Goal: Transaction & Acquisition: Subscribe to service/newsletter

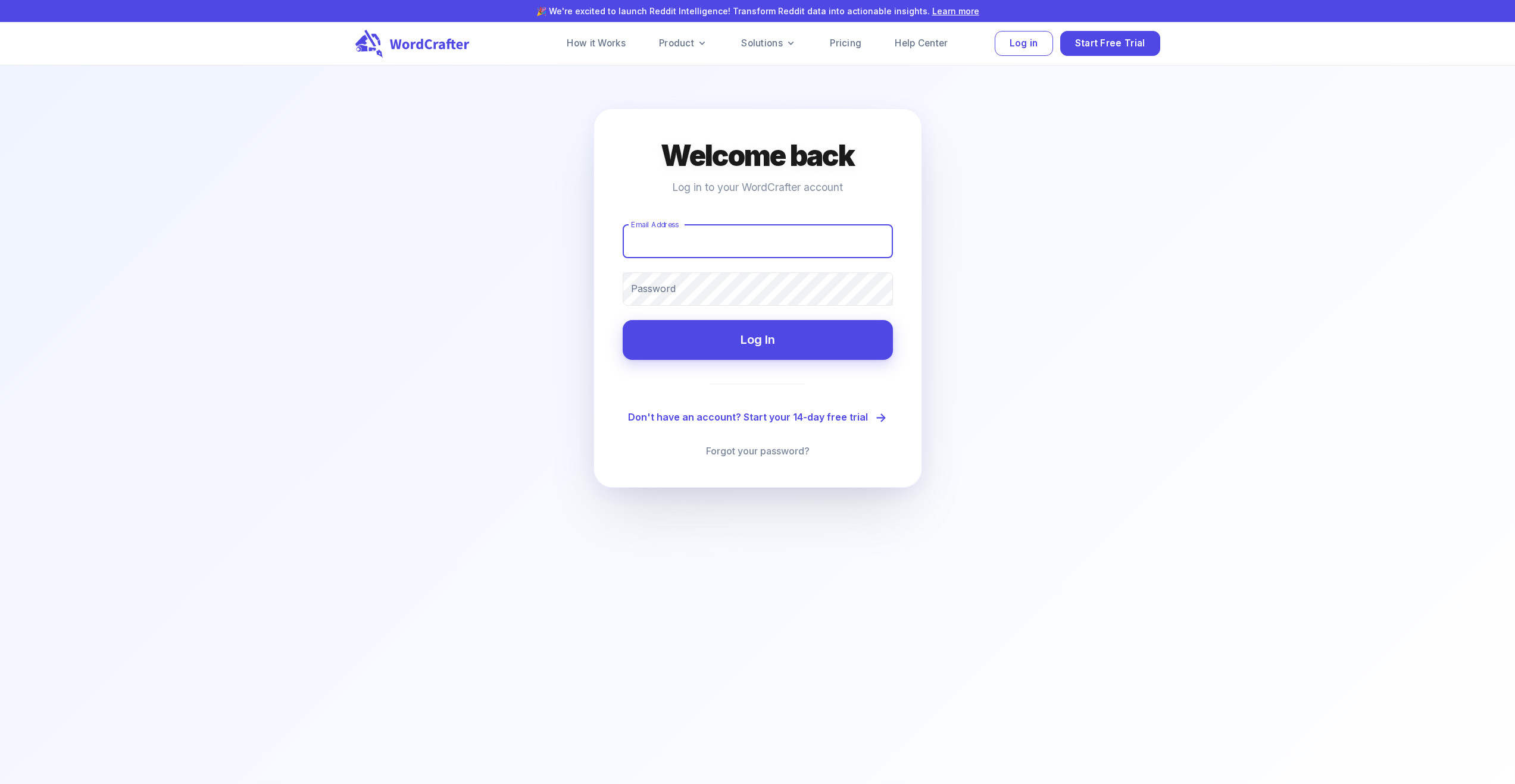
click at [798, 251] on input "Email Address" at bounding box center [757, 241] width 270 height 33
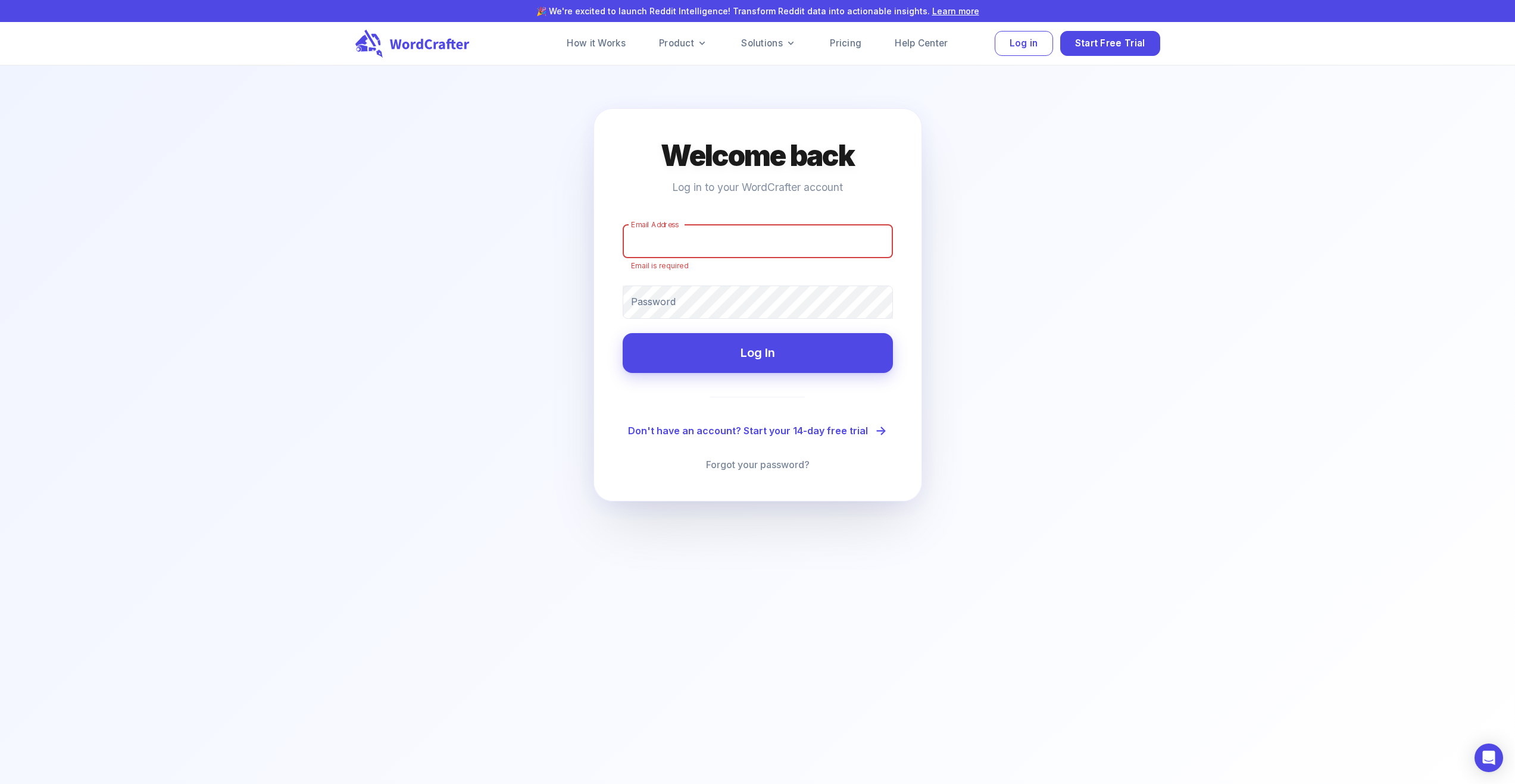
drag, startPoint x: 825, startPoint y: 238, endPoint x: 841, endPoint y: 242, distance: 16.5
click at [823, 238] on input "Email Address" at bounding box center [757, 241] width 270 height 33
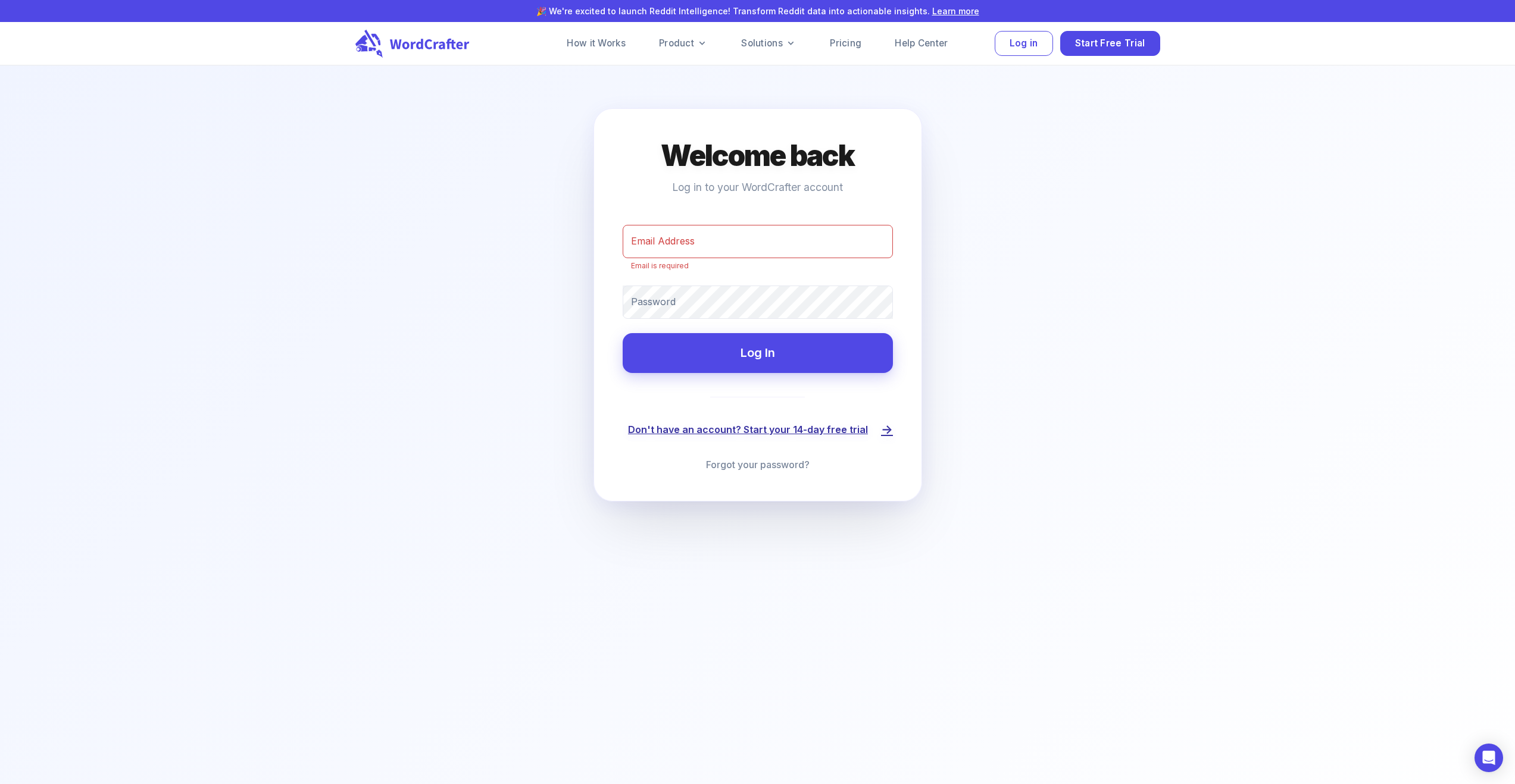
click at [779, 432] on link "Don't have an account? Start your 14-day free trial" at bounding box center [758, 430] width 259 height 19
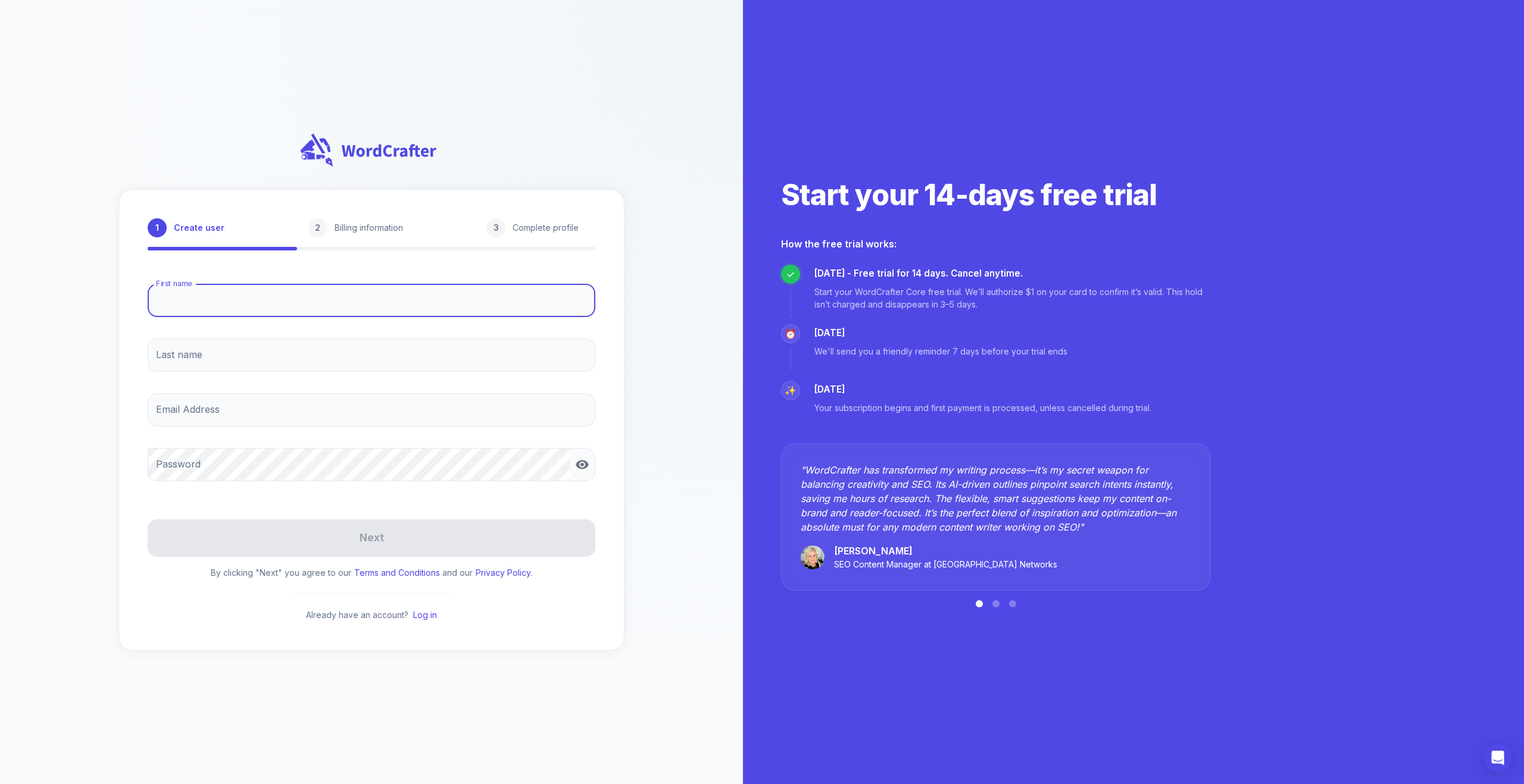
click at [252, 300] on input "First name" at bounding box center [371, 300] width 448 height 33
type input "[PERSON_NAME]"
type input "[PERSON_NAME][EMAIL_ADDRESS][PERSON_NAME][DOMAIN_NAME]"
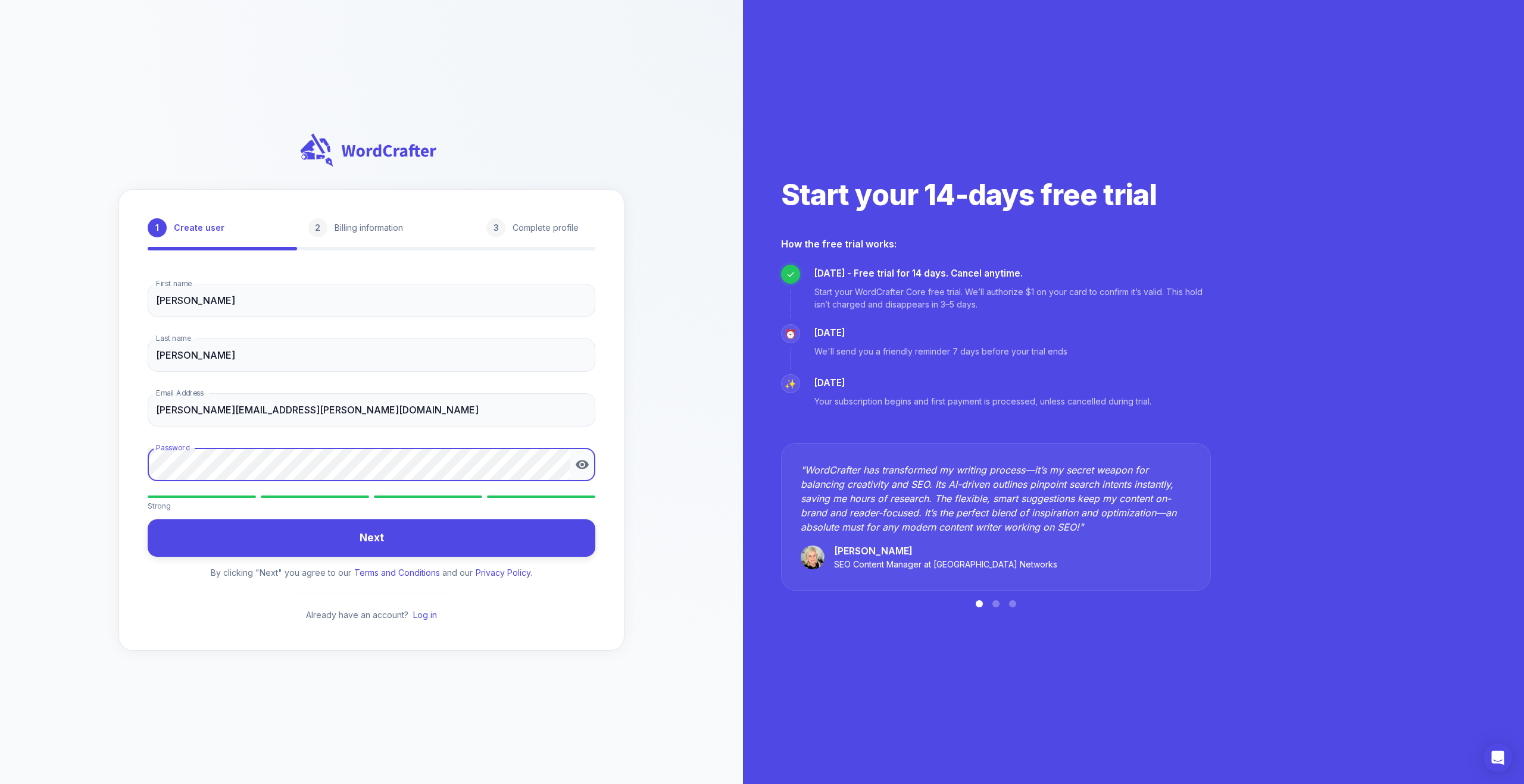
click at [298, 542] on button "Next" at bounding box center [371, 538] width 448 height 38
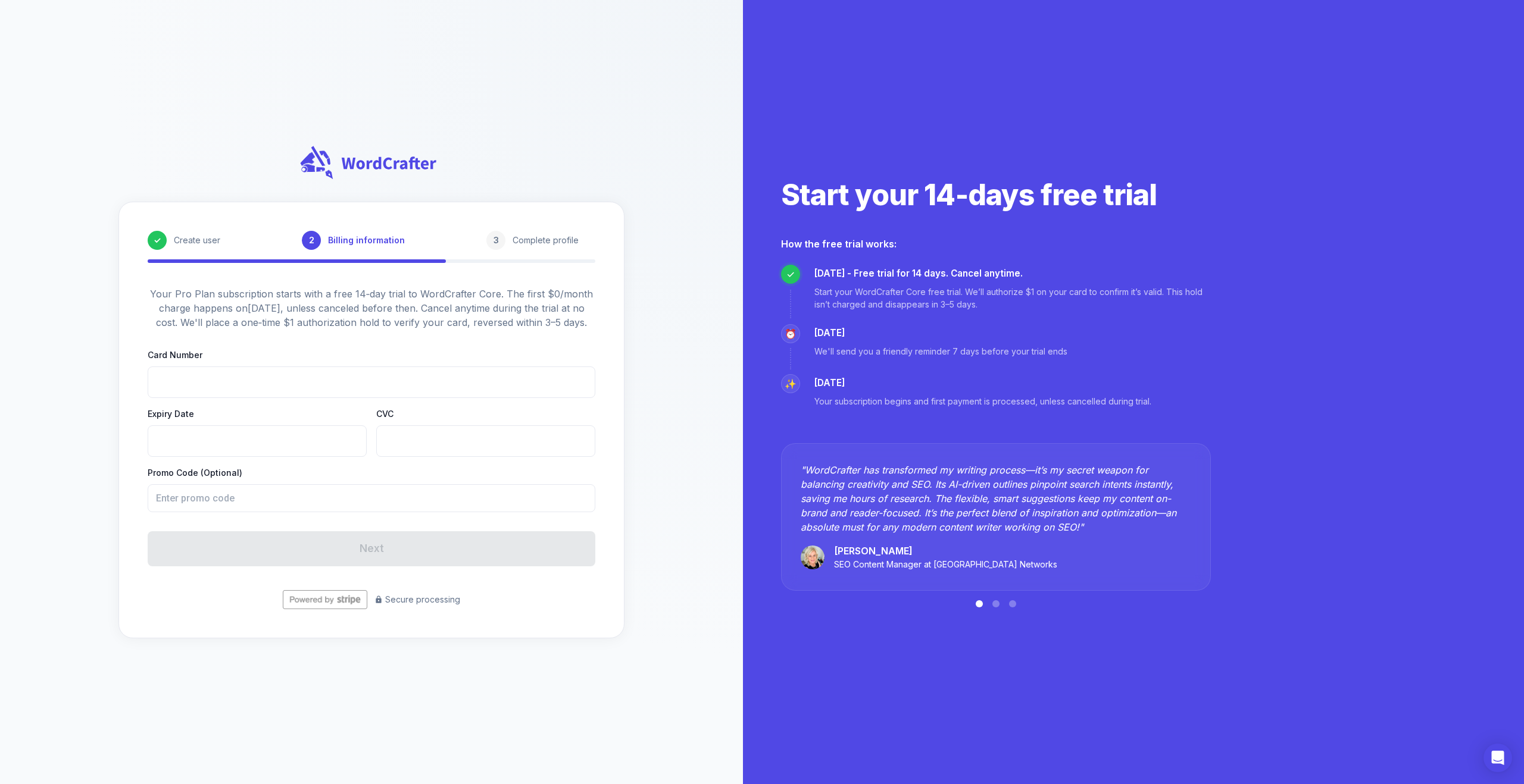
drag, startPoint x: 1387, startPoint y: 122, endPoint x: 1482, endPoint y: 109, distance: 95.9
click at [1482, 109] on div "Start your 14-days free trial How the free trial works: ✓ [DATE] - Free trial f…" at bounding box center [1133, 392] width 781 height 784
